Goal: Check status: Check status

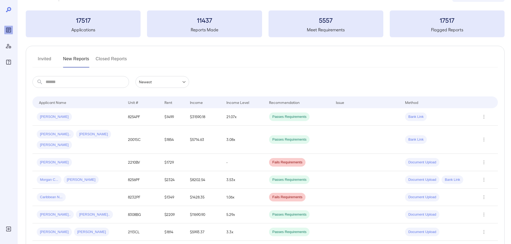
scroll to position [54, 0]
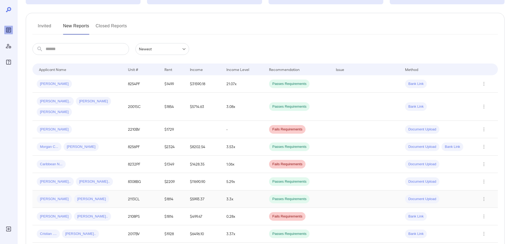
click at [93, 195] on div "Jaylan D... Kristie J..." at bounding box center [78, 199] width 83 height 9
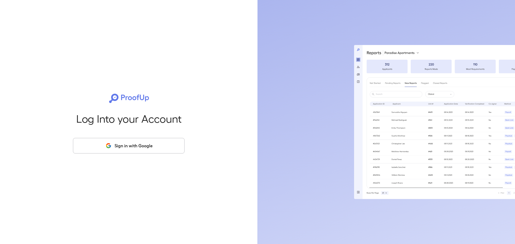
click at [123, 139] on button "Sign in with Google" at bounding box center [129, 146] width 112 height 16
